Goal: Task Accomplishment & Management: Complete application form

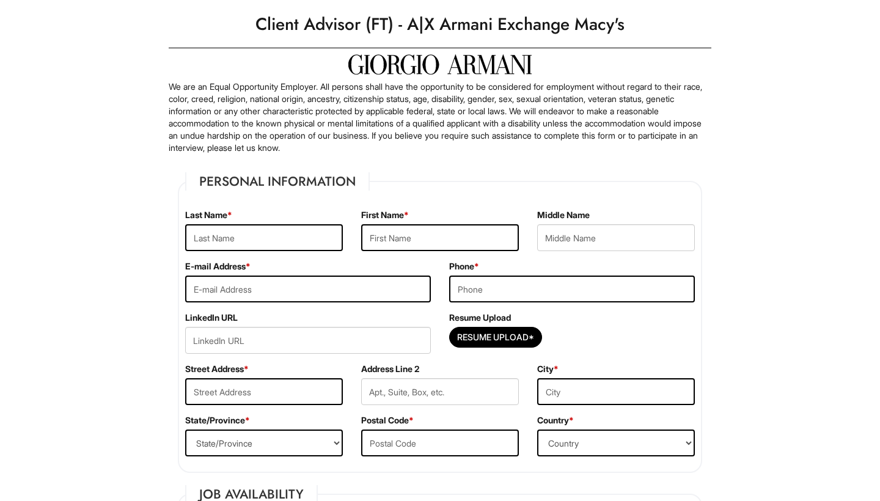
scroll to position [28, 0]
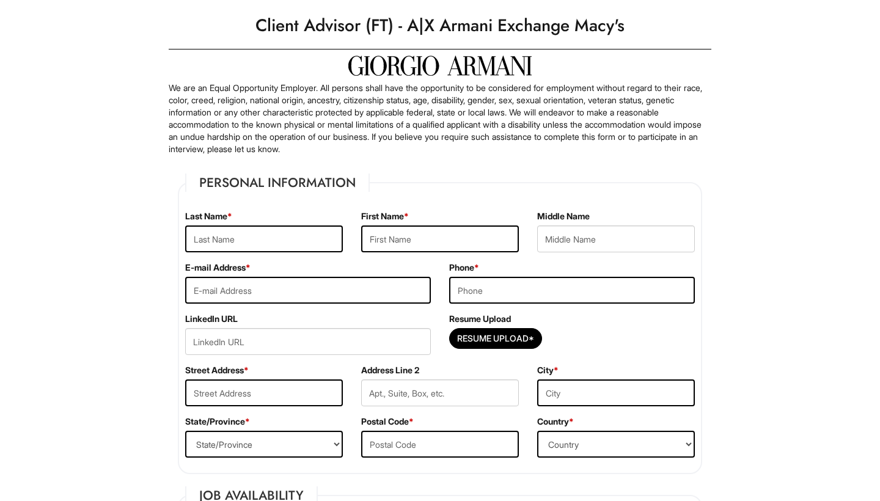
click at [337, 260] on div "Last Name *" at bounding box center [264, 235] width 176 height 51
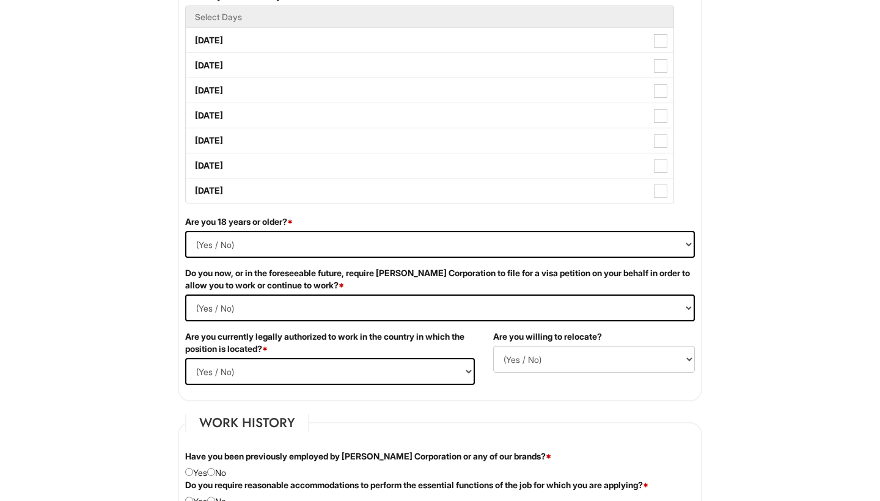
scroll to position [576, 0]
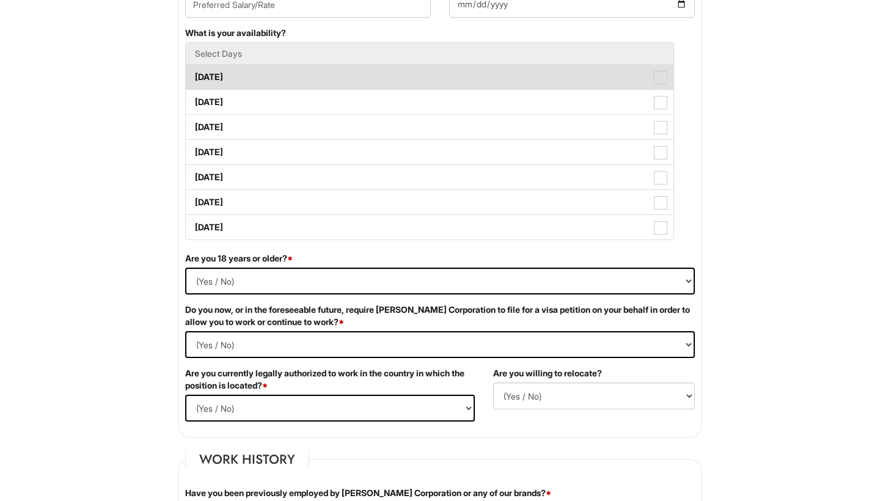
click at [666, 75] on span at bounding box center [660, 77] width 13 height 13
click at [194, 75] on Available_Monday "[DATE]" at bounding box center [190, 71] width 8 height 8
checkbox Available_Monday "true"
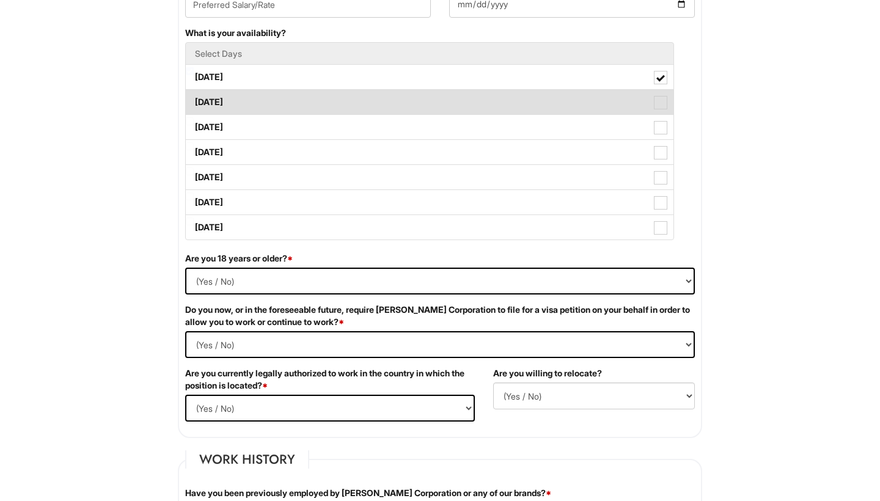
click at [665, 108] on span at bounding box center [660, 102] width 13 height 13
click at [194, 100] on Available_Tuesday "[DATE]" at bounding box center [190, 96] width 8 height 8
checkbox Available_Tuesday "true"
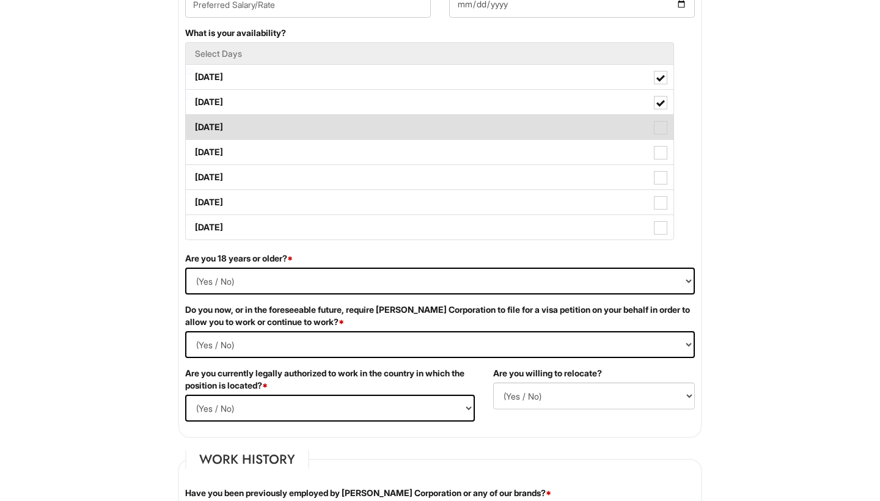
click at [665, 134] on span at bounding box center [660, 127] width 13 height 13
click at [194, 125] on Available_Wednesday "[DATE]" at bounding box center [190, 121] width 8 height 8
checkbox Available_Wednesday "true"
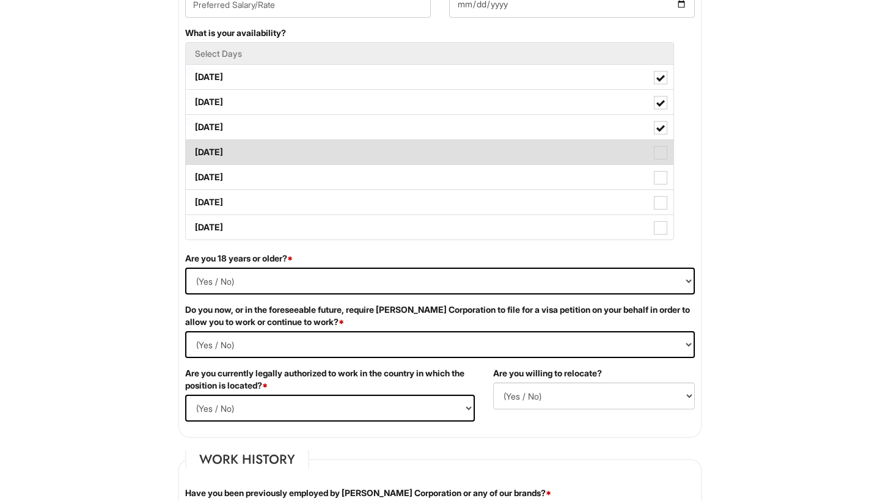
click at [667, 164] on label "[DATE]" at bounding box center [430, 152] width 488 height 24
click at [194, 150] on Available_Thursday "[DATE]" at bounding box center [190, 146] width 8 height 8
checkbox Available_Thursday "true"
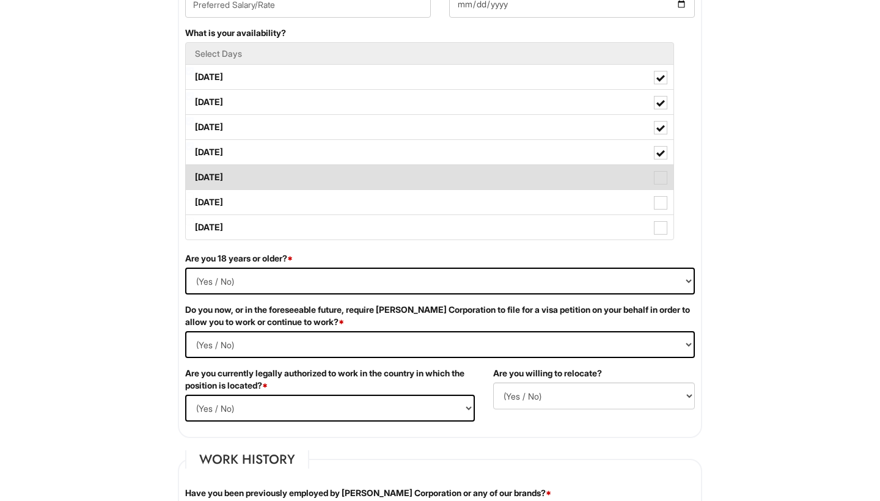
click at [662, 181] on span at bounding box center [660, 177] width 13 height 13
click at [194, 175] on Available_Friday "[DATE]" at bounding box center [190, 171] width 8 height 8
checkbox Available_Friday "true"
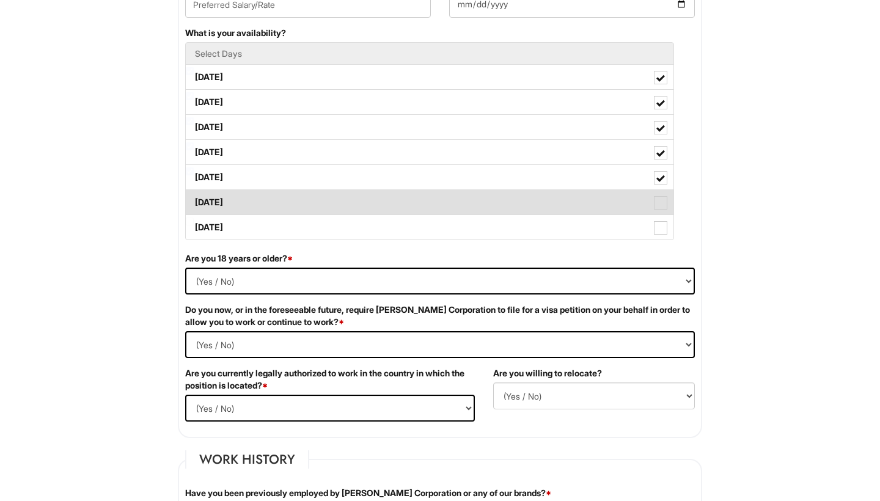
click at [662, 196] on label "[DATE]" at bounding box center [430, 202] width 488 height 24
click at [194, 196] on Available_Saturday "[DATE]" at bounding box center [190, 196] width 8 height 8
checkbox Available_Saturday "true"
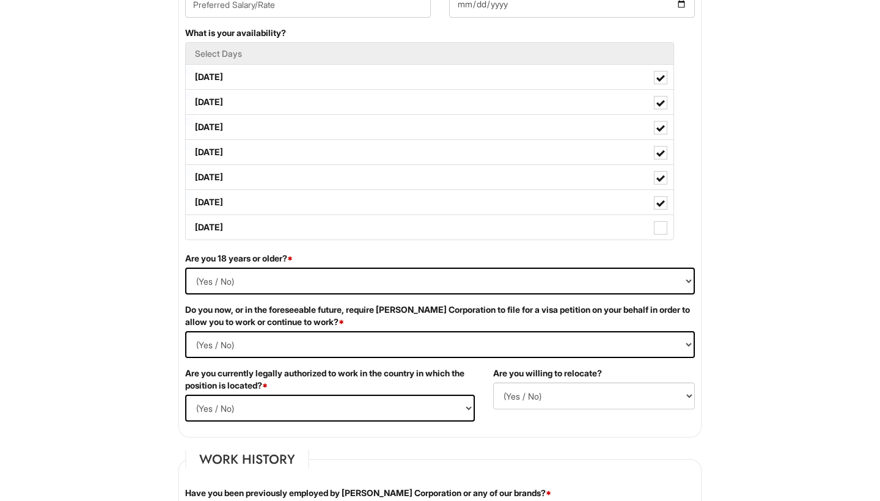
click at [662, 241] on div "What is your availability? Select Days [DATE] [DATE] [DATE] [DATE] [DATE] [DATE…" at bounding box center [440, 139] width 528 height 225
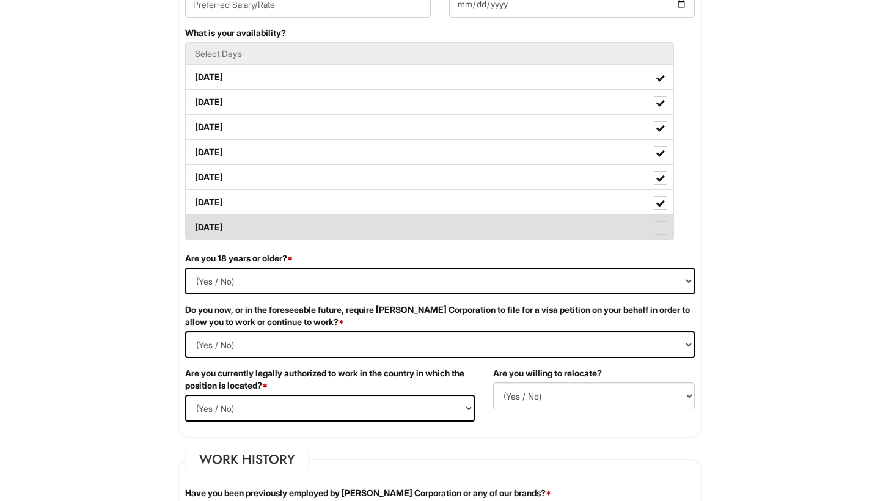
click at [661, 229] on span at bounding box center [660, 227] width 13 height 13
click at [194, 225] on Available_Sunday "[DATE]" at bounding box center [190, 222] width 8 height 8
checkbox Available_Sunday "true"
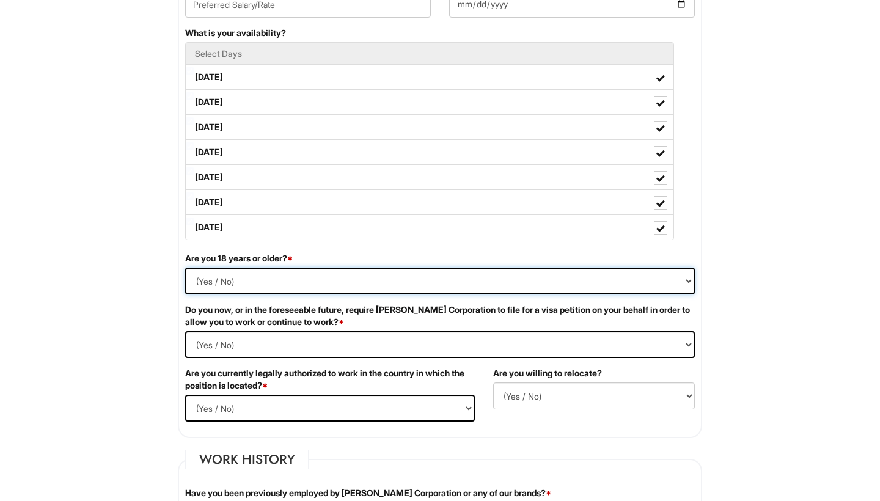
select select "Yes"
select Required "No"
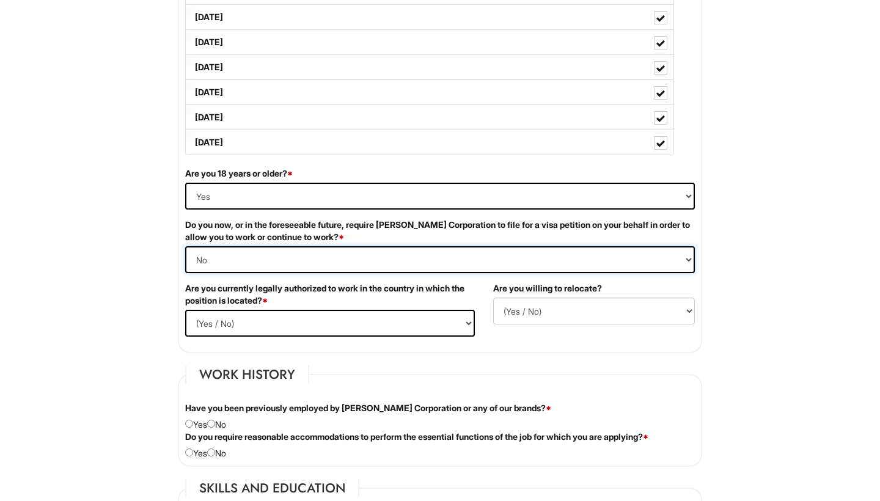
scroll to position [681, 0]
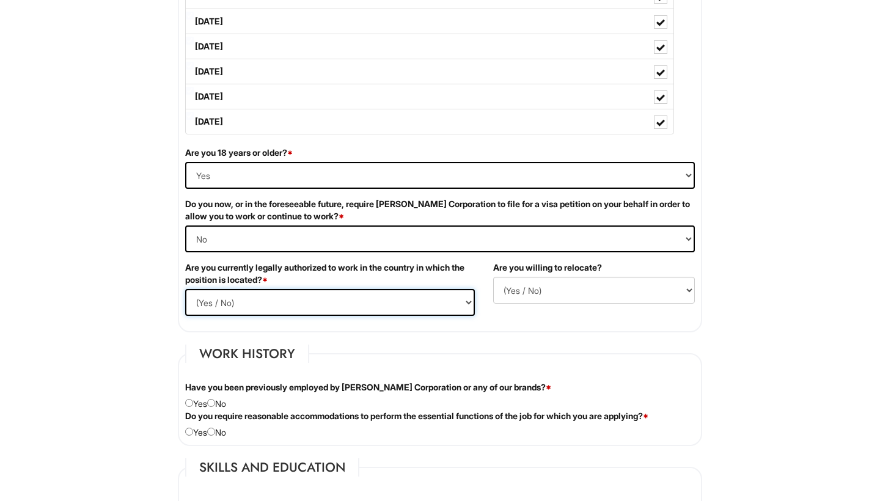
select select "Yes"
select select "N"
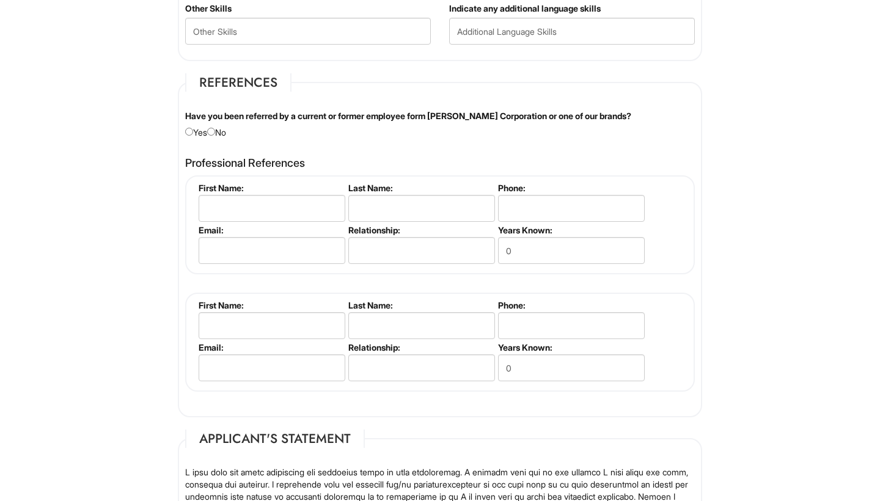
scroll to position [1408, 0]
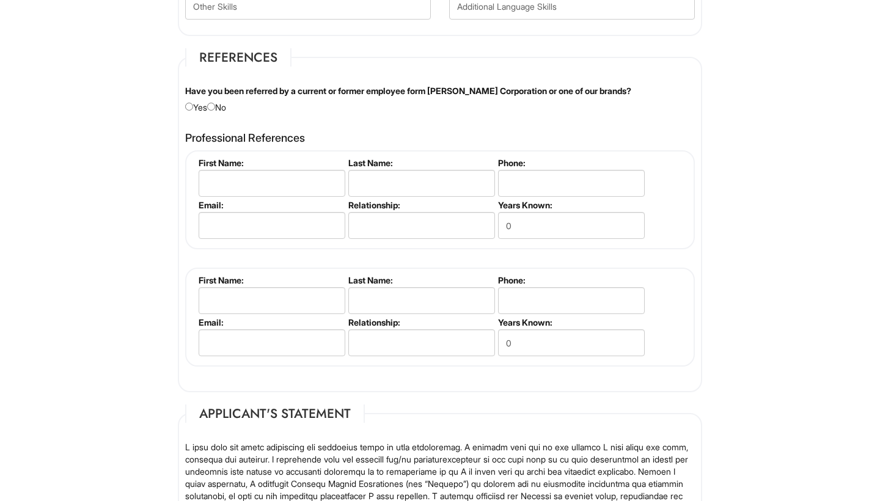
click at [221, 104] on div "Have you been referred by a current or former employee form [PERSON_NAME] Corpo…" at bounding box center [440, 99] width 528 height 29
click at [215, 104] on input "radio" at bounding box center [211, 107] width 8 height 8
radio input "true"
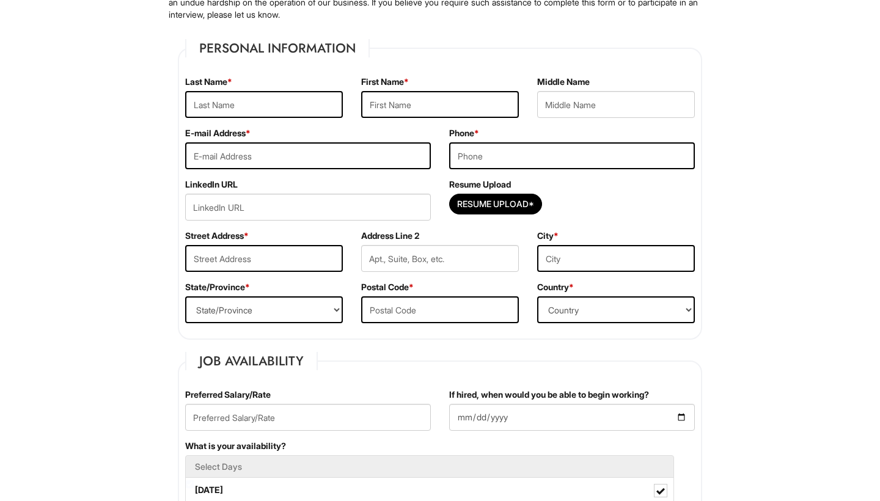
scroll to position [185, 0]
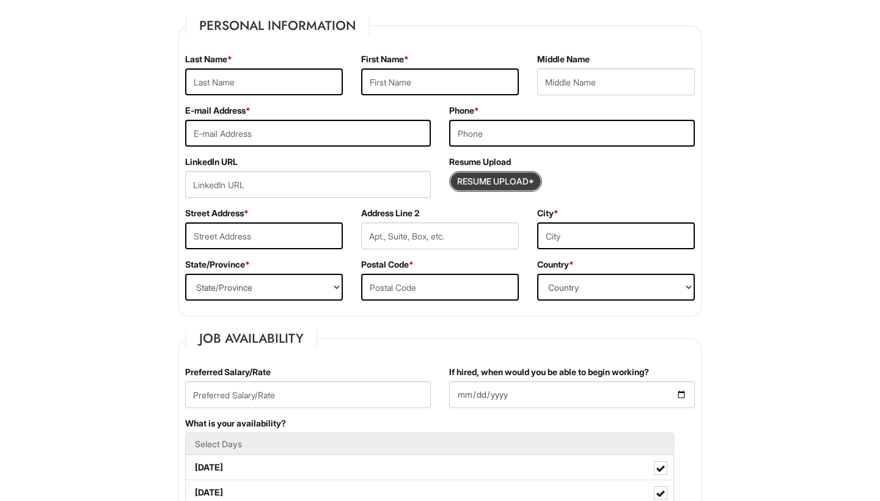
click at [514, 185] on input "Resume Upload*" at bounding box center [496, 182] width 92 height 20
type input "C:\fakepath\[PERSON_NAME] Resume Part Time 2025.pdf"
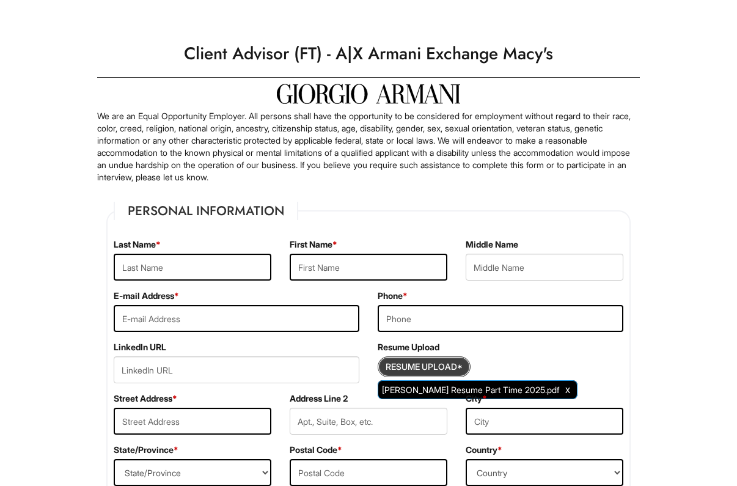
scroll to position [0, 0]
